Goal: Navigation & Orientation: Find specific page/section

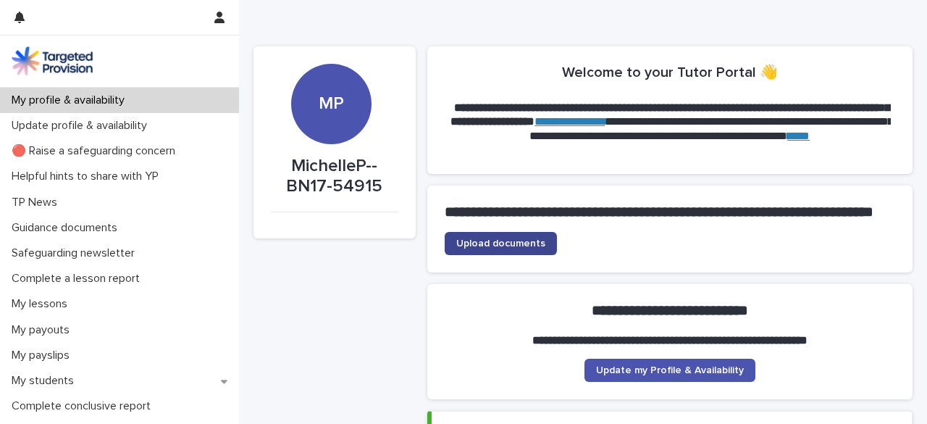
click at [494, 248] on span "Upload documents" at bounding box center [500, 243] width 89 height 10
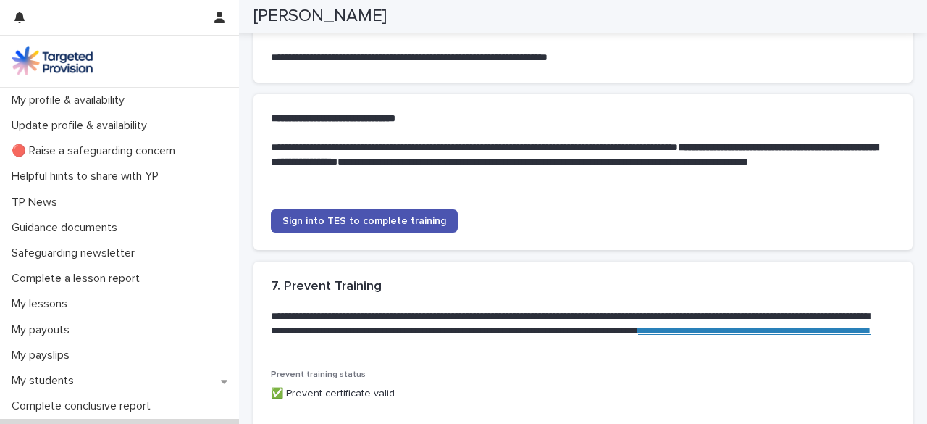
scroll to position [1340, 0]
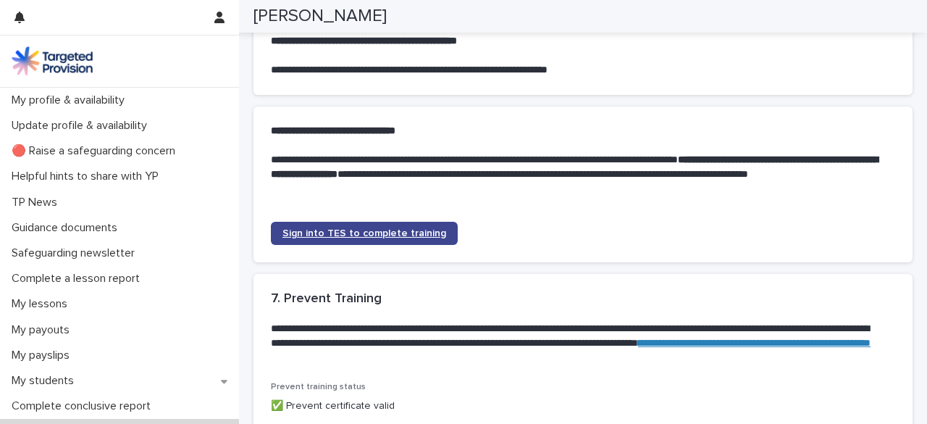
click at [391, 238] on span "Sign into TES to complete training" at bounding box center [365, 233] width 164 height 10
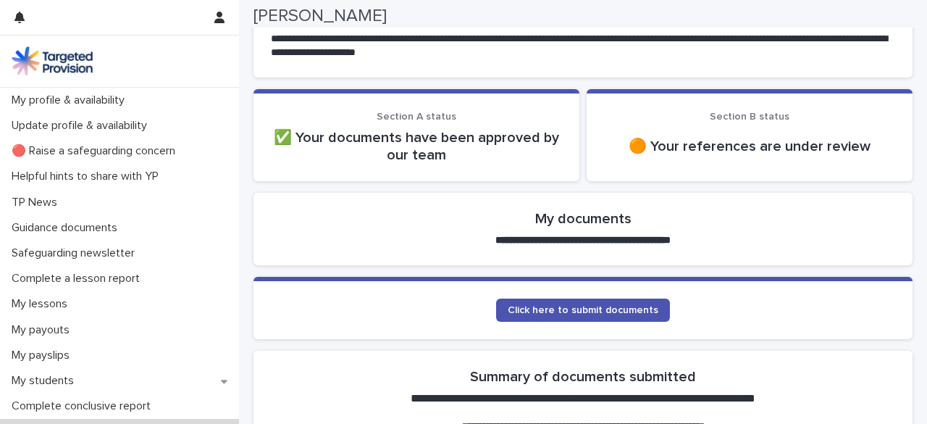
scroll to position [178, 0]
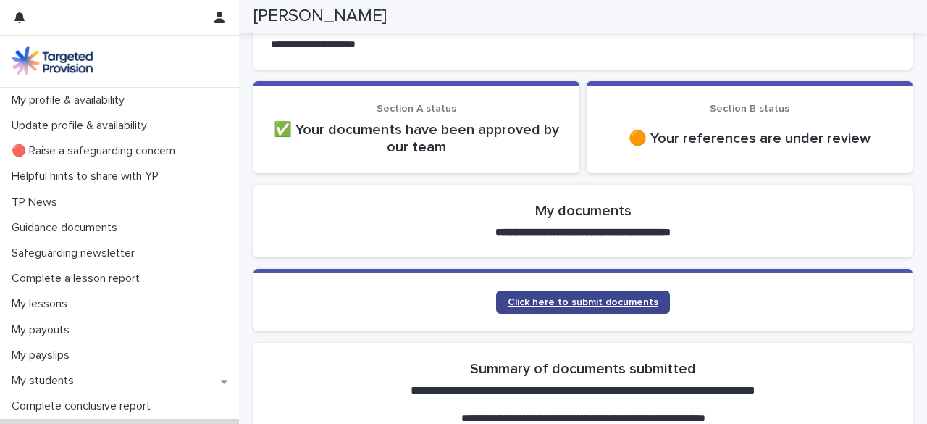
click at [601, 298] on span "Click here to submit documents" at bounding box center [583, 302] width 151 height 10
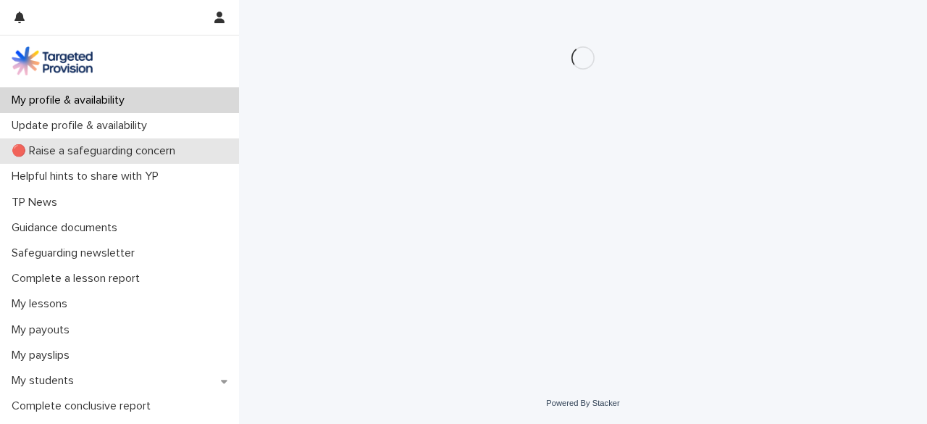
click at [125, 149] on p "🔴 Raise a safeguarding concern" at bounding box center [96, 151] width 181 height 14
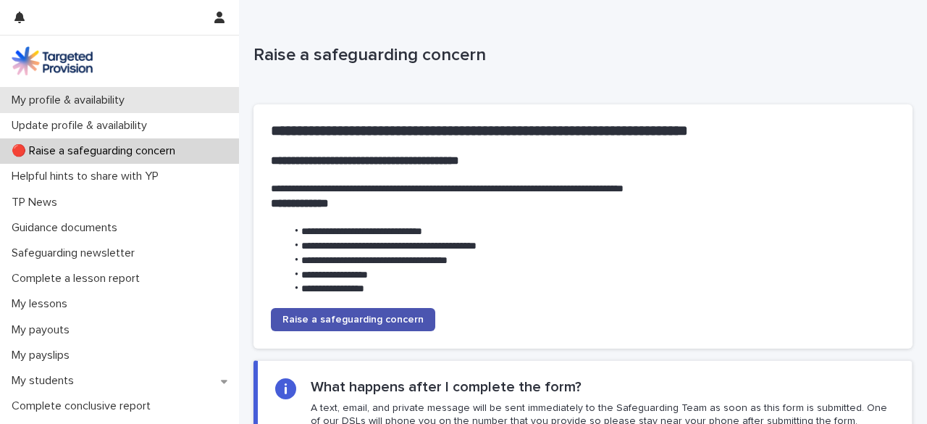
click at [91, 101] on p "My profile & availability" at bounding box center [71, 100] width 130 height 14
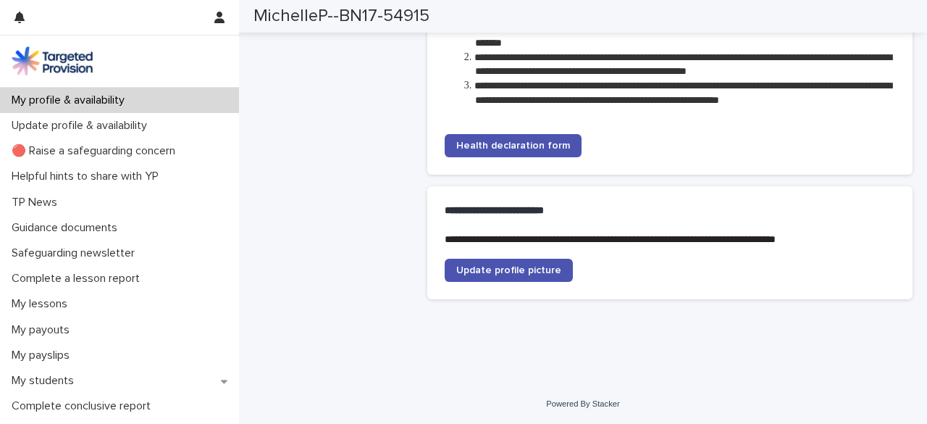
scroll to position [3756, 0]
click at [506, 273] on span "Update profile picture" at bounding box center [508, 270] width 105 height 10
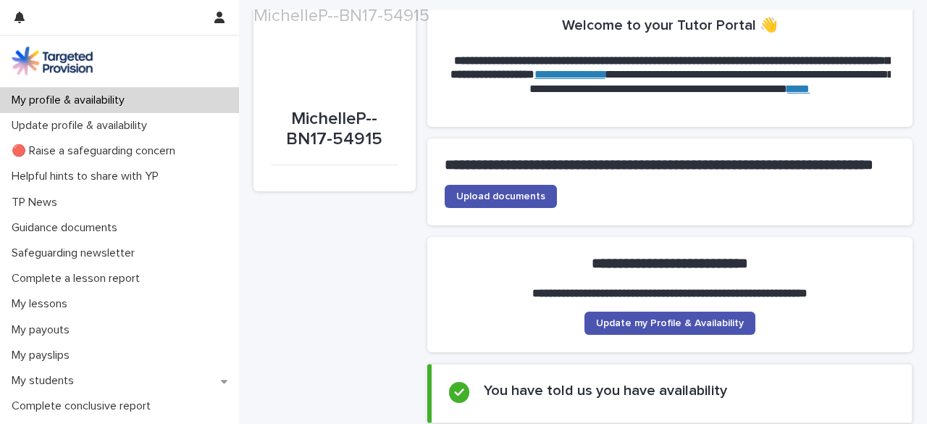
scroll to position [49, 0]
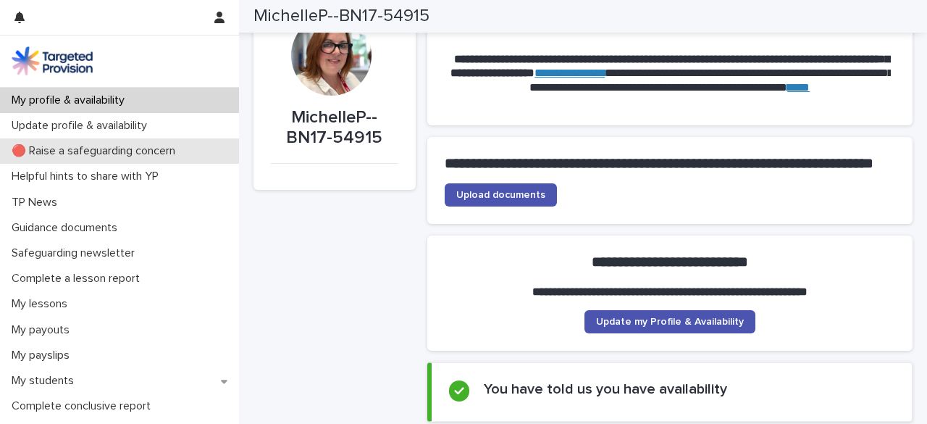
click at [175, 151] on p "🔴 Raise a safeguarding concern" at bounding box center [96, 151] width 181 height 14
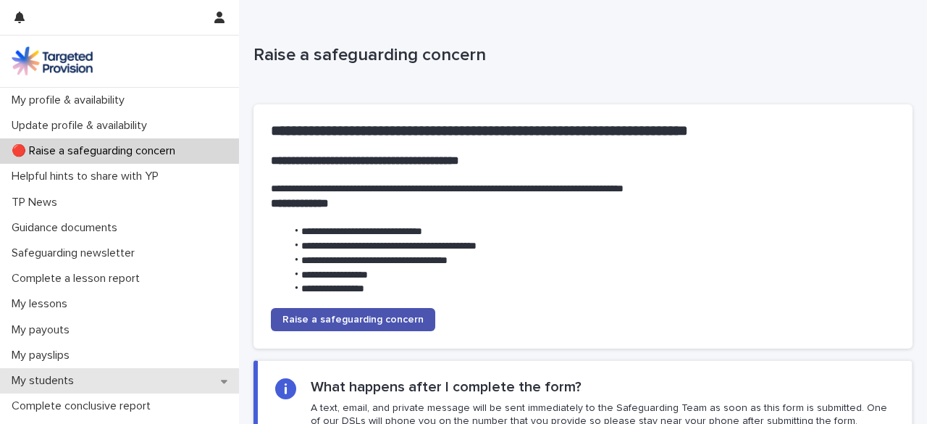
click at [71, 381] on p "My students" at bounding box center [46, 381] width 80 height 14
